Goal: Feedback & Contribution: Contribute content

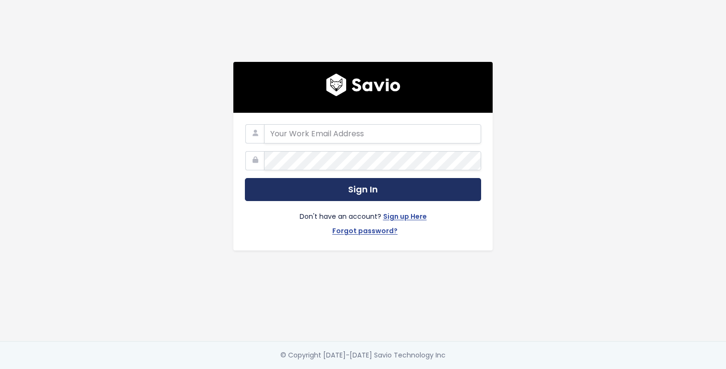
type input "[EMAIL_ADDRESS][DOMAIN_NAME]"
click at [324, 189] on button "Sign In" at bounding box center [363, 190] width 236 height 24
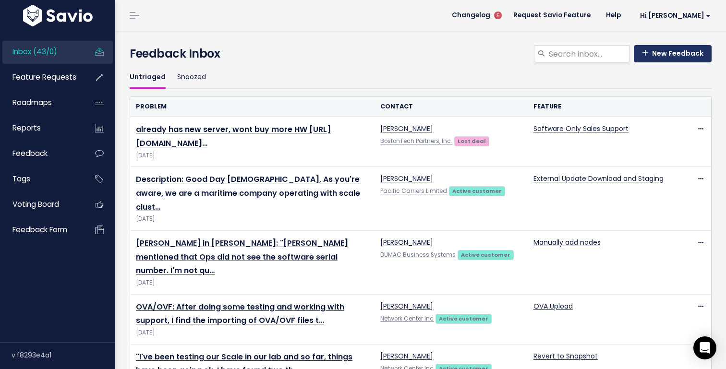
click at [679, 48] on link "New Feedback" at bounding box center [672, 53] width 78 height 17
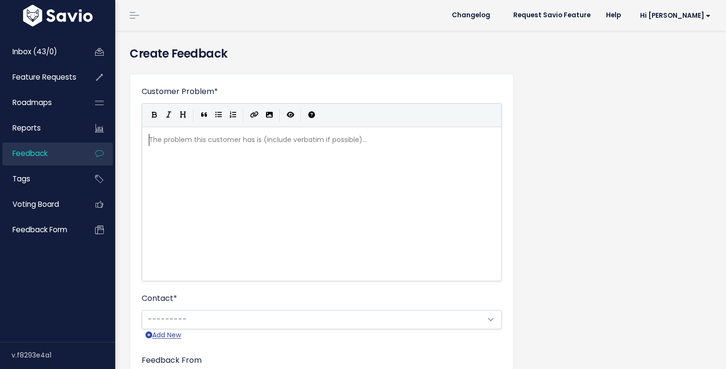
scroll to position [1, 0]
click at [311, 167] on div "The problem this customer has is (include verbatim if possible)... xxxxxxxxxx ​" at bounding box center [333, 216] width 373 height 168
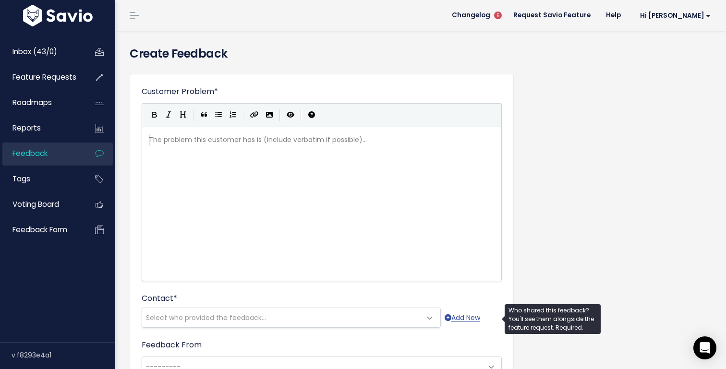
click at [250, 318] on span "Select who provided the feedback..." at bounding box center [206, 318] width 120 height 10
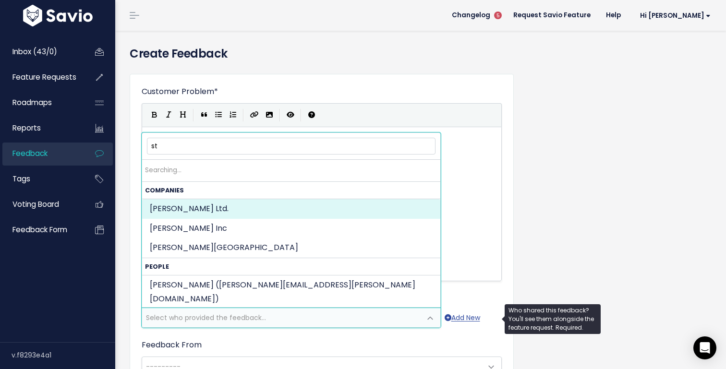
type input "s"
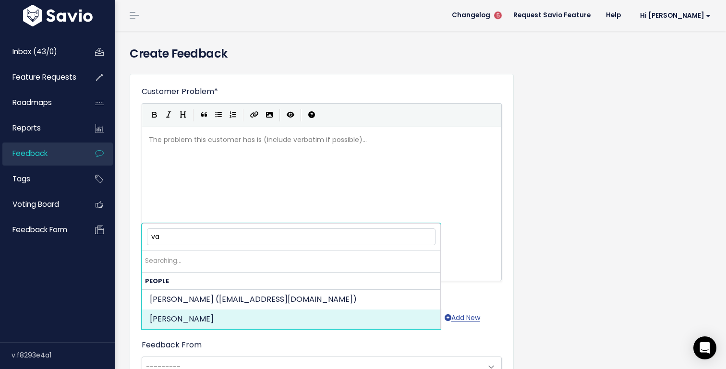
type input "v"
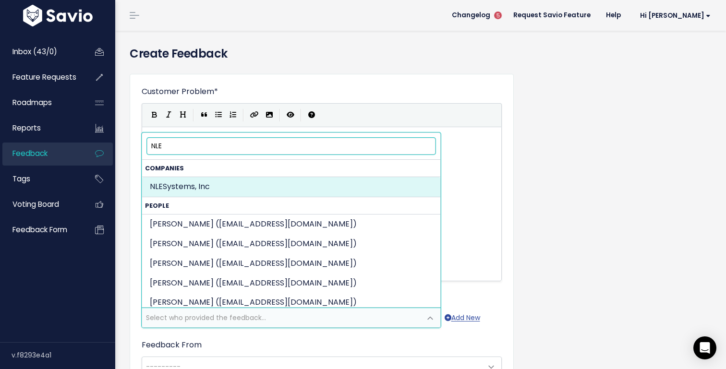
type input "NLE"
select select "COMPANY-8436768"
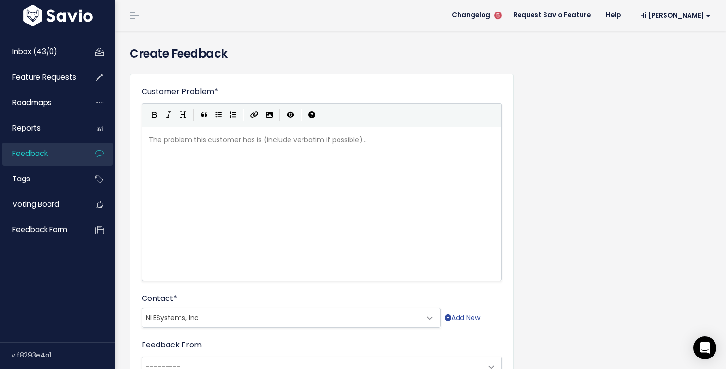
click at [258, 180] on div "The problem this customer has is (include verbatim if possible)... xxxxxxxxxx ​" at bounding box center [333, 216] width 373 height 168
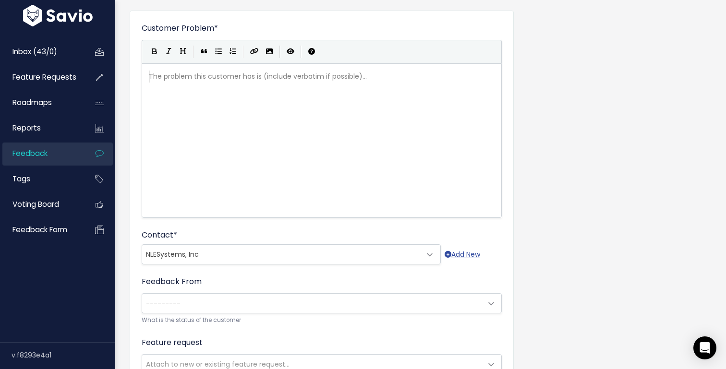
scroll to position [64, 0]
type textarea "Pa"
type textarea "Partner has a customer with"
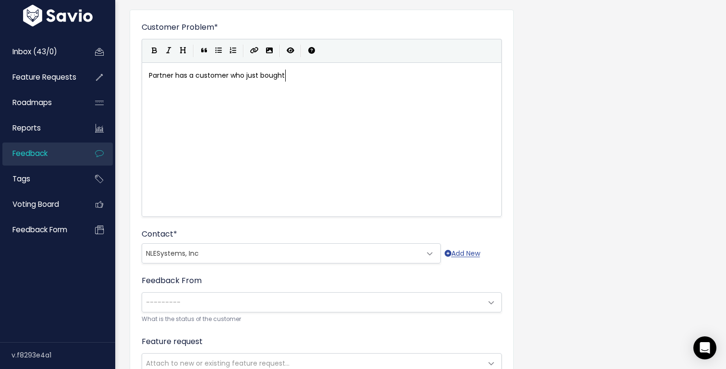
type textarea "customer who just bought b"
type textarea "new hardware and wanted to install Hyperoc"
type textarea "core."
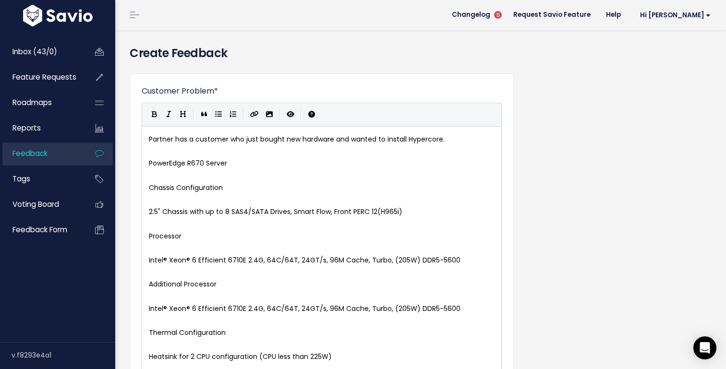
scroll to position [0, 0]
click at [181, 156] on pre "​" at bounding box center [321, 152] width 349 height 12
click at [243, 172] on pre "​" at bounding box center [321, 176] width 349 height 12
click at [244, 162] on pre "PowerEdge R670 Server" at bounding box center [321, 164] width 349 height 12
click at [207, 171] on pre "​" at bounding box center [321, 176] width 349 height 12
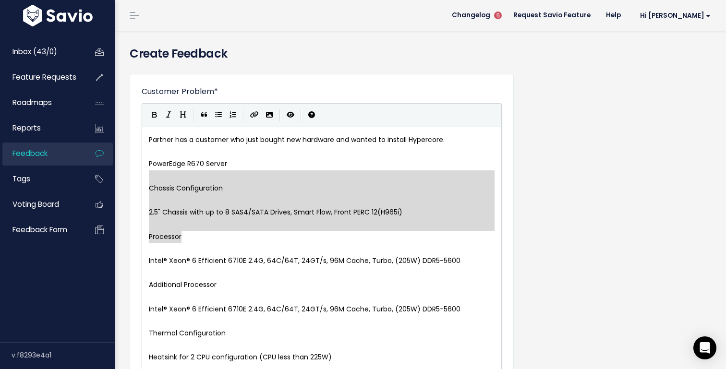
type textarea "Chassis Configuration 2.5" Chassis with up to 8 SAS4/SATA Drives, Smart Flow, F…"
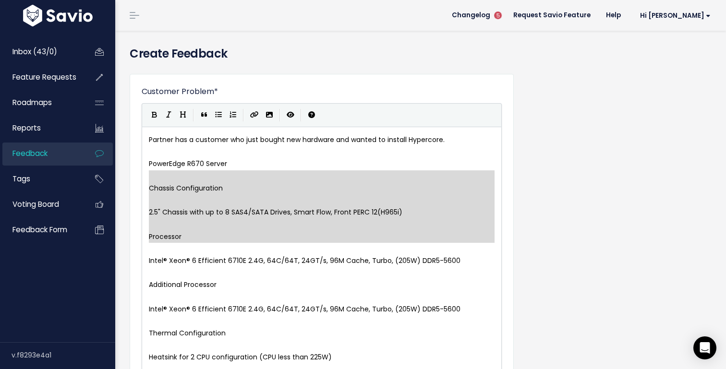
drag, startPoint x: 206, startPoint y: 171, endPoint x: 191, endPoint y: 244, distance: 74.4
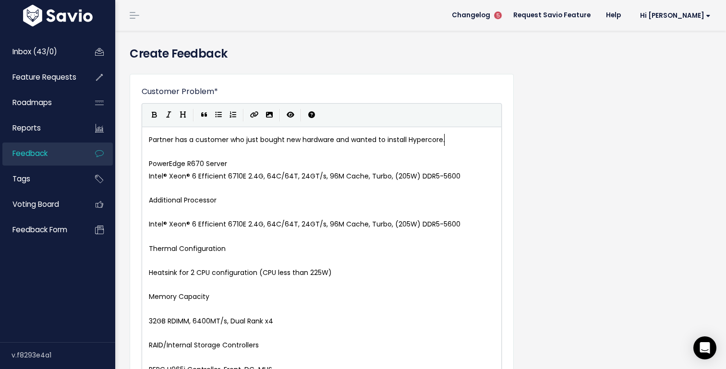
click at [447, 139] on pre "Partner has a customer who just bought new hardware and wanted to install Hyper…" at bounding box center [321, 140] width 349 height 12
type textarea "Key specs:"
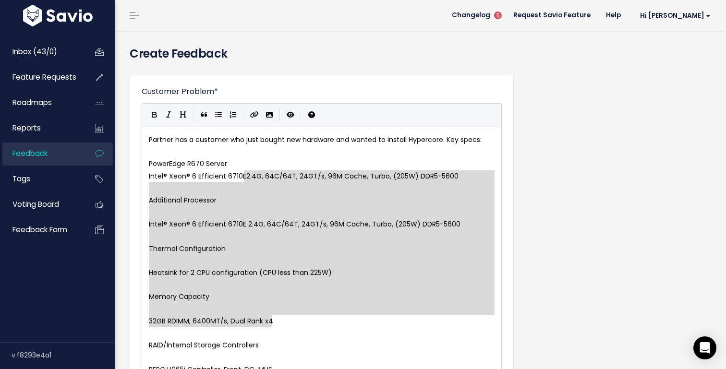
drag, startPoint x: 244, startPoint y: 175, endPoint x: 361, endPoint y: 322, distance: 188.2
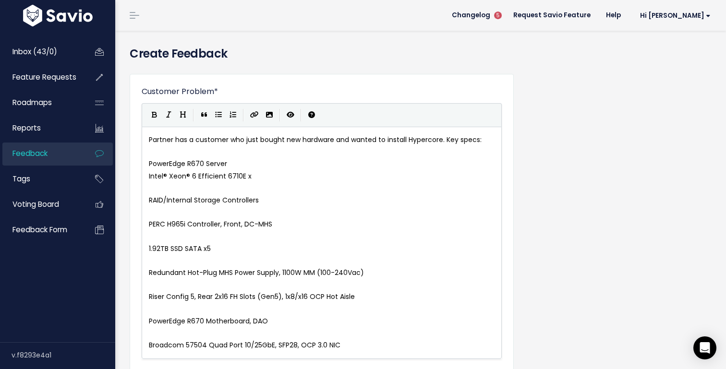
type textarea "x2"
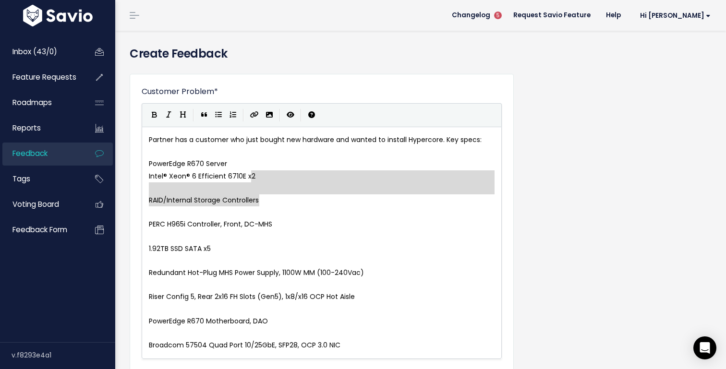
type textarea "RAID/Internal Storage Controllers"
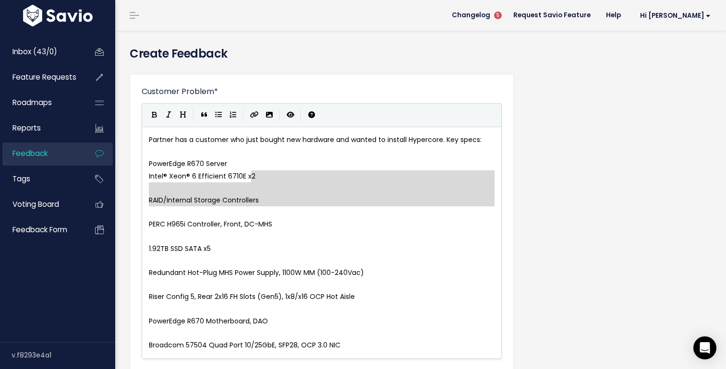
drag, startPoint x: 265, startPoint y: 178, endPoint x: 294, endPoint y: 214, distance: 46.5
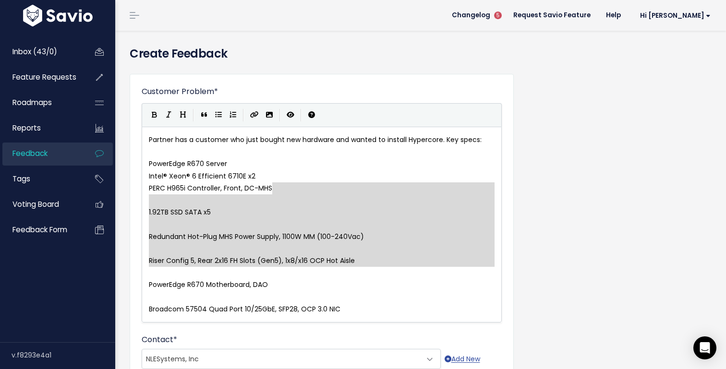
type textarea "1.92TB SSD SATA x5 Redundant Hot-Plug MHS Power Supply, 1100W MM (100-240Vac) R…"
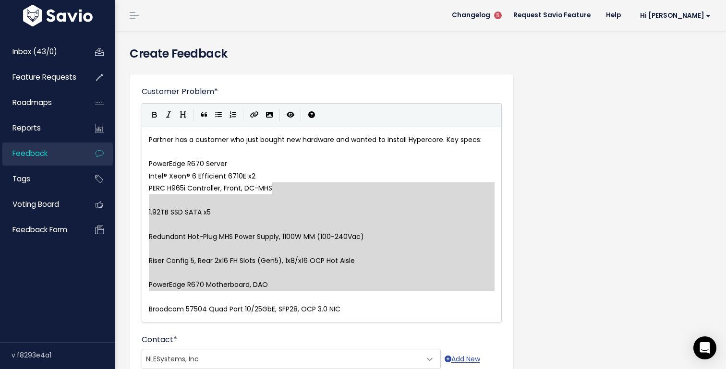
drag, startPoint x: 293, startPoint y: 190, endPoint x: 367, endPoint y: 297, distance: 129.4
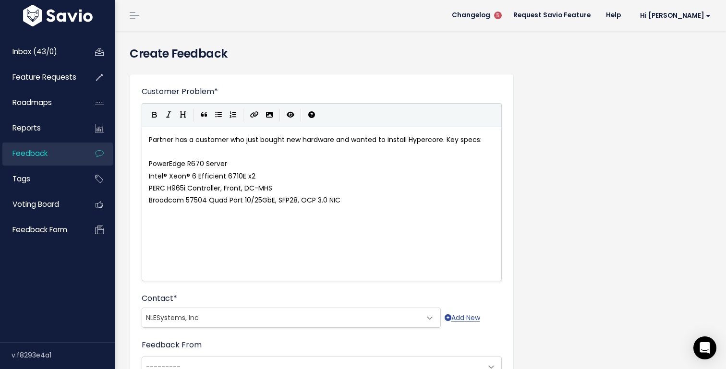
click at [488, 141] on pre "Partner has a customer who just bought new hardware and wanted to install Hyper…" at bounding box center [321, 140] width 349 height 12
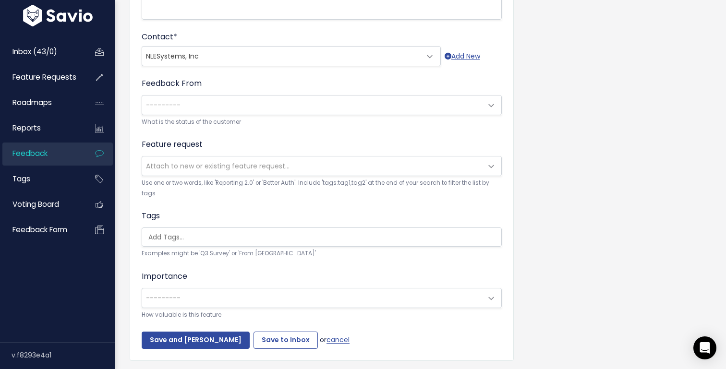
scroll to position [283, 0]
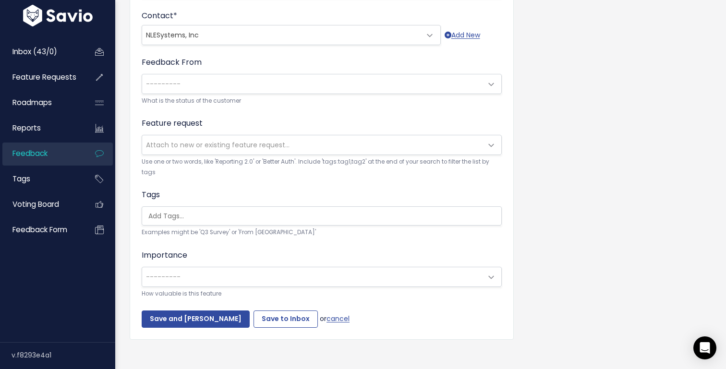
type textarea "that we don't currently support"
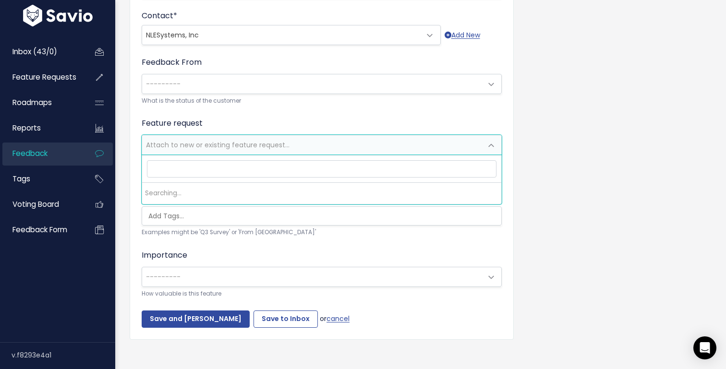
click at [292, 143] on span "Attach to new or existing feature request..." at bounding box center [312, 144] width 340 height 19
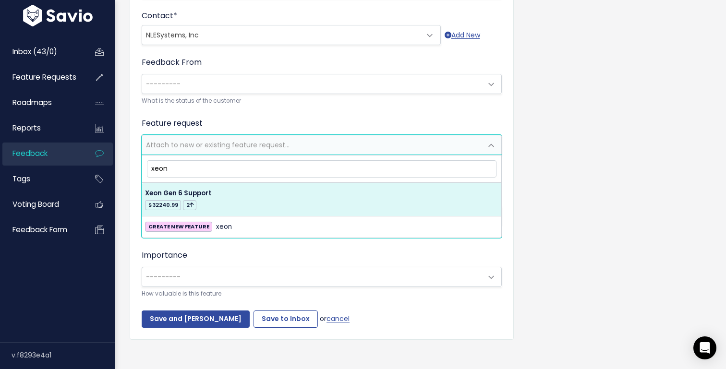
type input "xeon"
select select "63431"
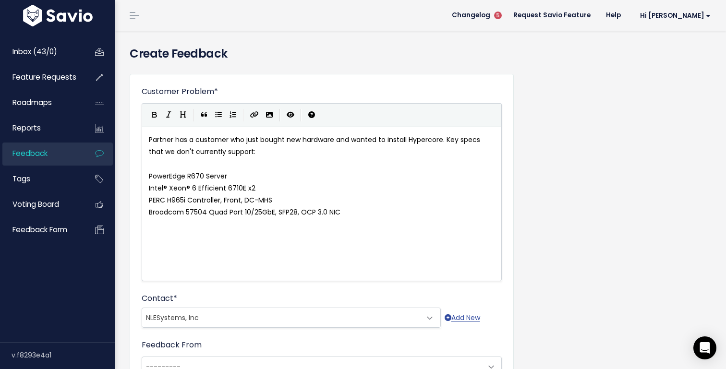
scroll to position [3, 104]
click at [374, 210] on pre "Broadcom 57504 Quad Port 10/25GbE, SFP28, OCP 3.0 NIC" at bounding box center [321, 212] width 349 height 12
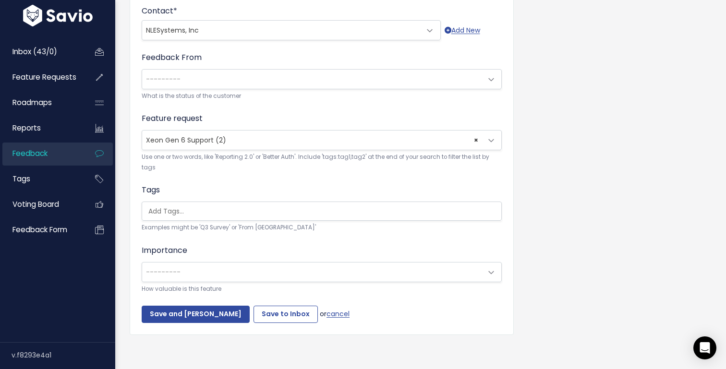
scroll to position [288, 0]
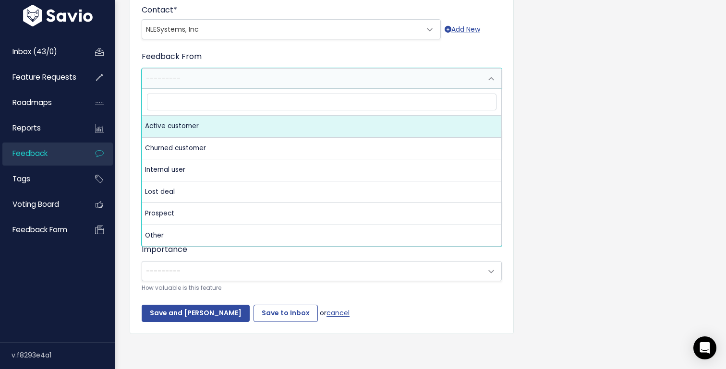
click at [312, 81] on span "---------" at bounding box center [312, 78] width 340 height 19
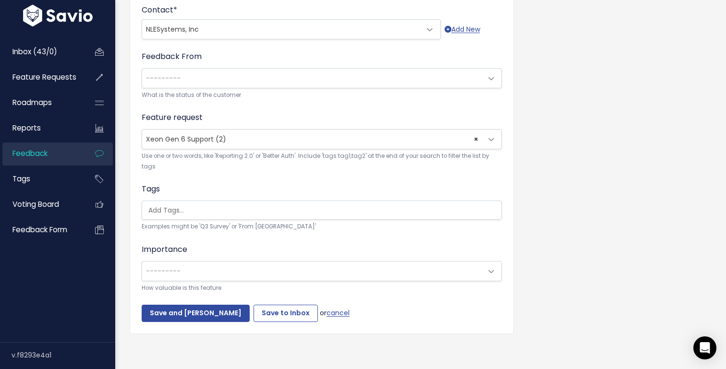
click at [497, 49] on form "Customer Problem * Partner has a customer who just bought new hardware and want…" at bounding box center [322, 60] width 360 height 524
click at [313, 212] on input "search" at bounding box center [323, 208] width 359 height 10
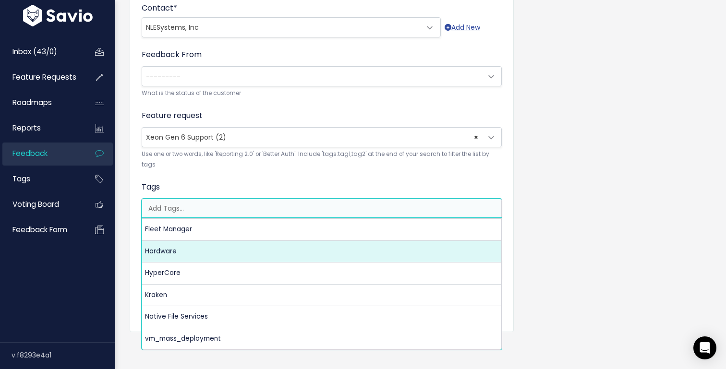
select select "5825"
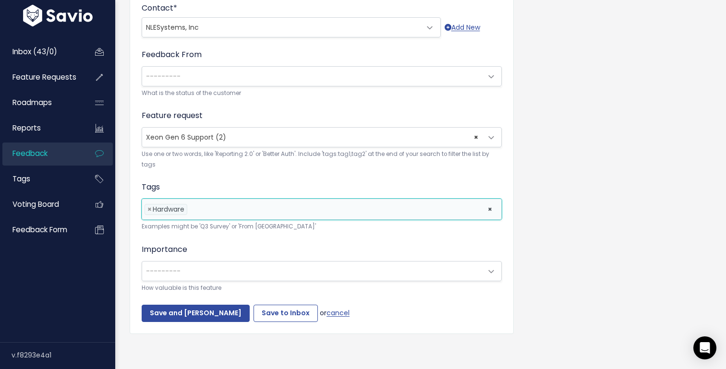
click at [227, 273] on span "---------" at bounding box center [312, 271] width 340 height 19
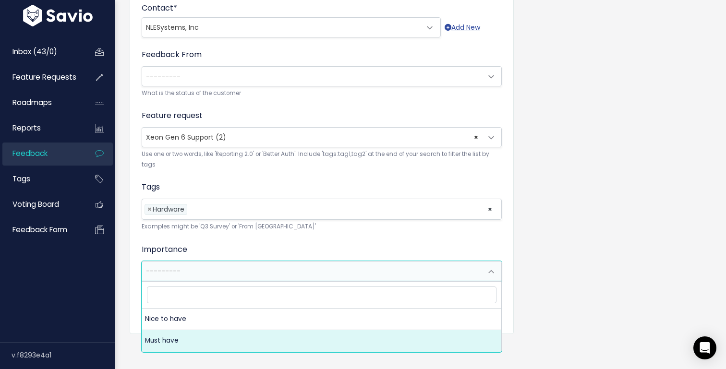
select select "MUST_HAVE"
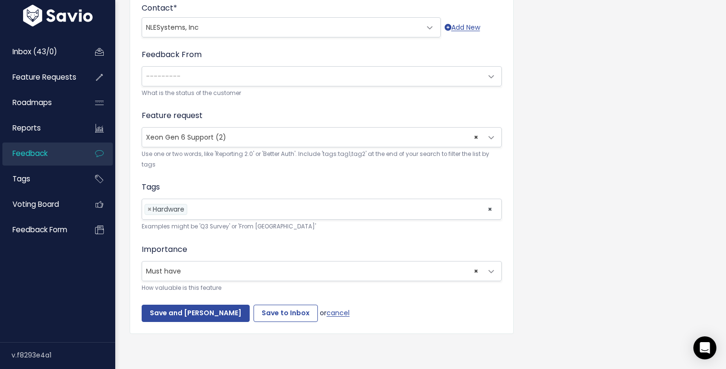
click at [235, 274] on span "× Must have" at bounding box center [312, 271] width 340 height 19
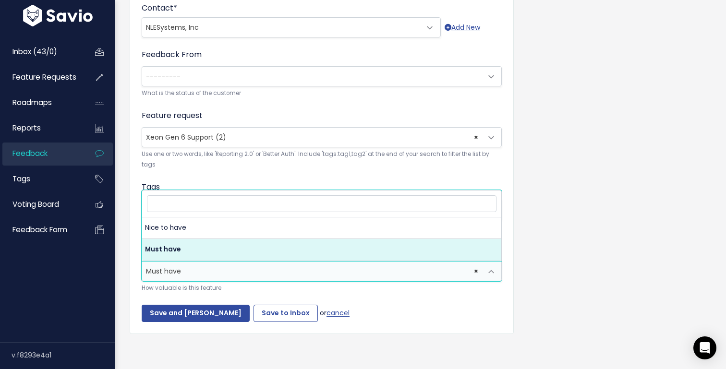
click at [341, 291] on small "How valuable is this feature" at bounding box center [322, 288] width 360 height 10
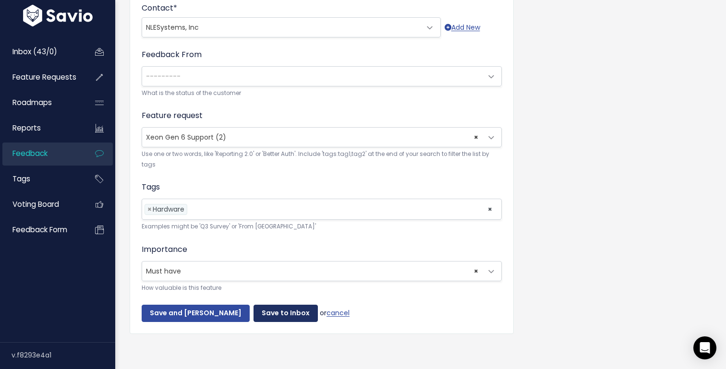
click at [258, 309] on input "Save to Inbox" at bounding box center [285, 313] width 64 height 17
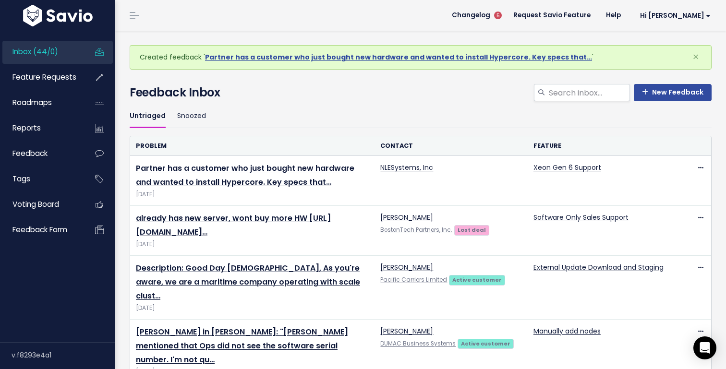
click at [346, 88] on h4 "Feedback Inbox" at bounding box center [421, 92] width 582 height 17
click at [490, 15] on span "Changelog" at bounding box center [471, 15] width 38 height 7
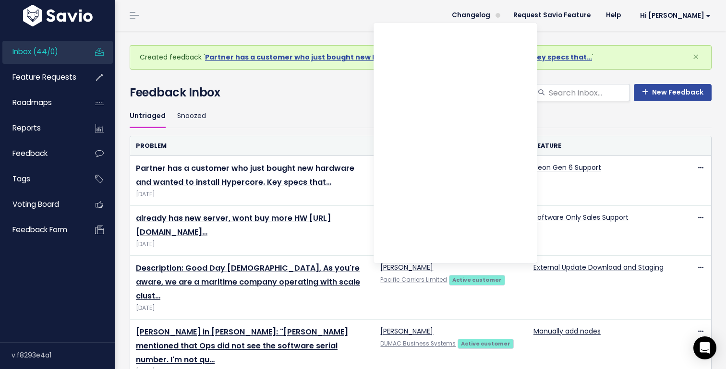
click at [333, 16] on header "Changelog Request Savio Feature Help Hi Danielle My Settings Logout" at bounding box center [420, 15] width 610 height 31
